Goal: Book appointment/travel/reservation

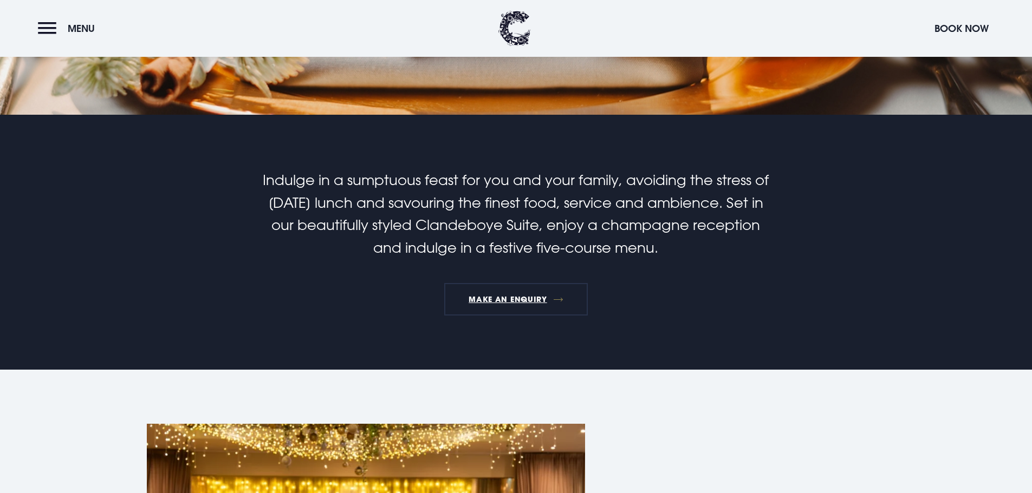
scroll to position [325, 0]
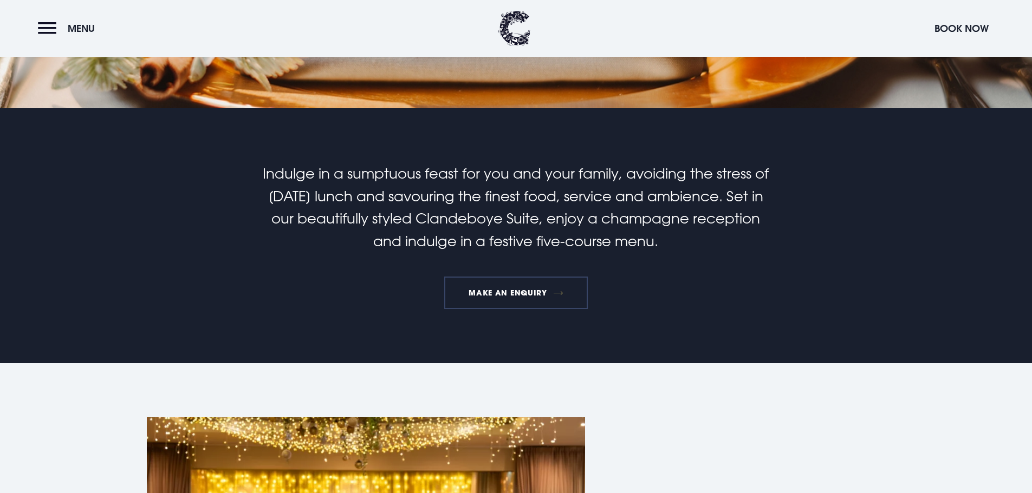
click at [483, 289] on link "MAKE AN ENQUIRY" at bounding box center [516, 293] width 144 height 32
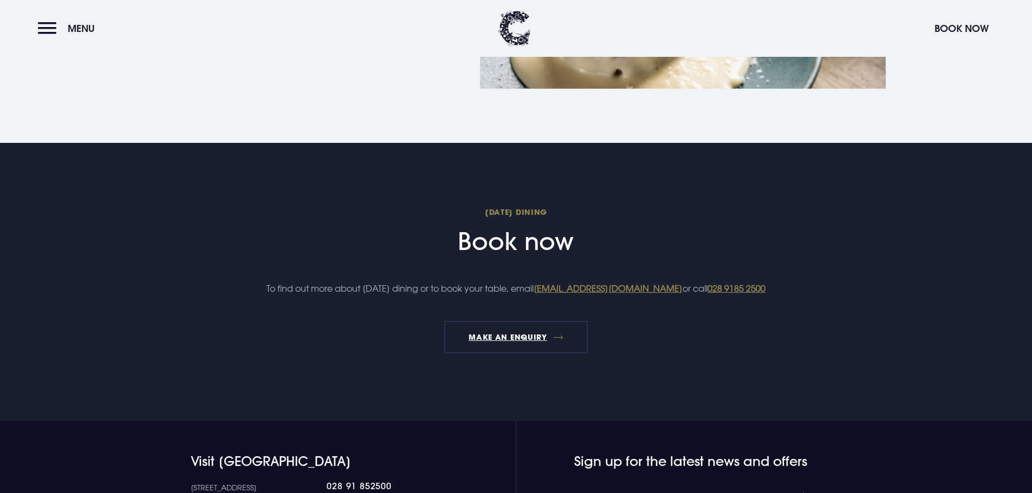
scroll to position [1300, 0]
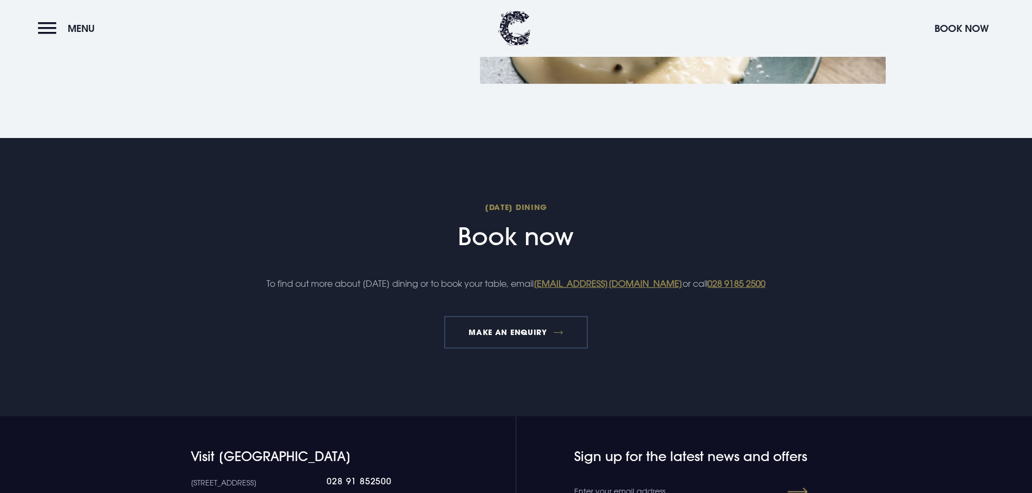
click at [496, 349] on link "MAKE AN ENQUIRY" at bounding box center [516, 332] width 144 height 32
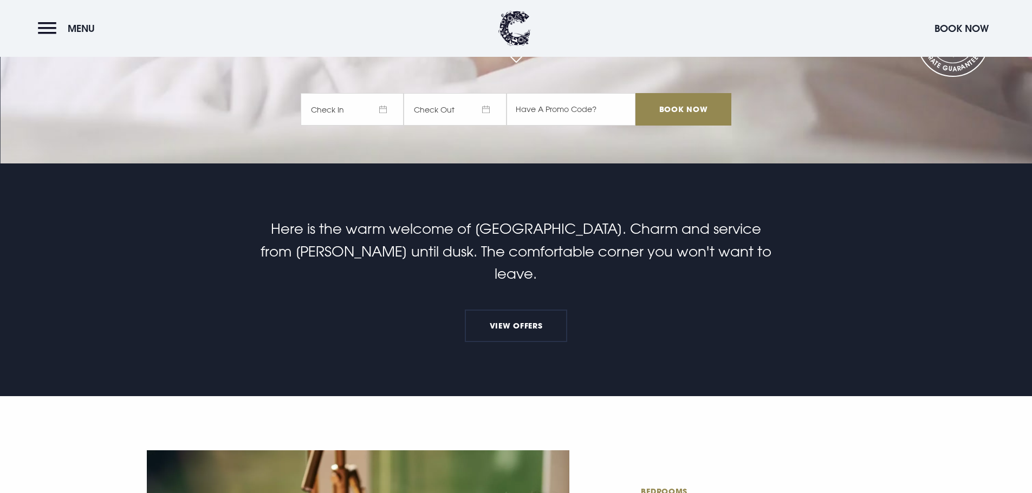
scroll to position [271, 0]
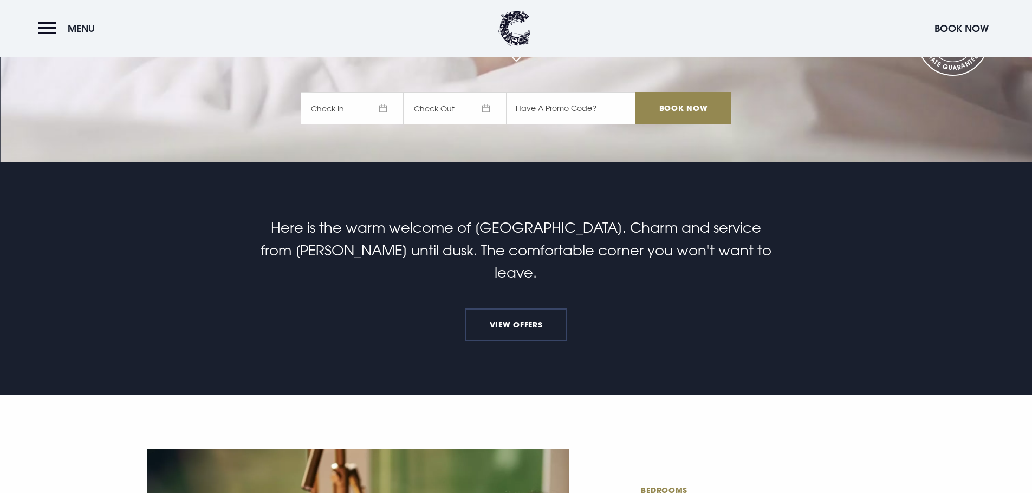
click at [504, 309] on link "View Offers" at bounding box center [516, 325] width 102 height 32
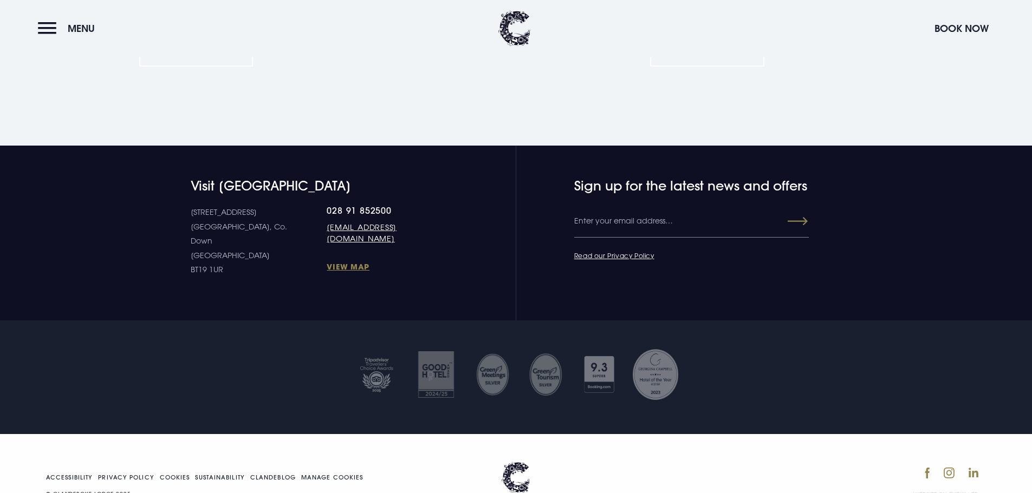
scroll to position [1517, 0]
